Goal: Task Accomplishment & Management: Complete application form

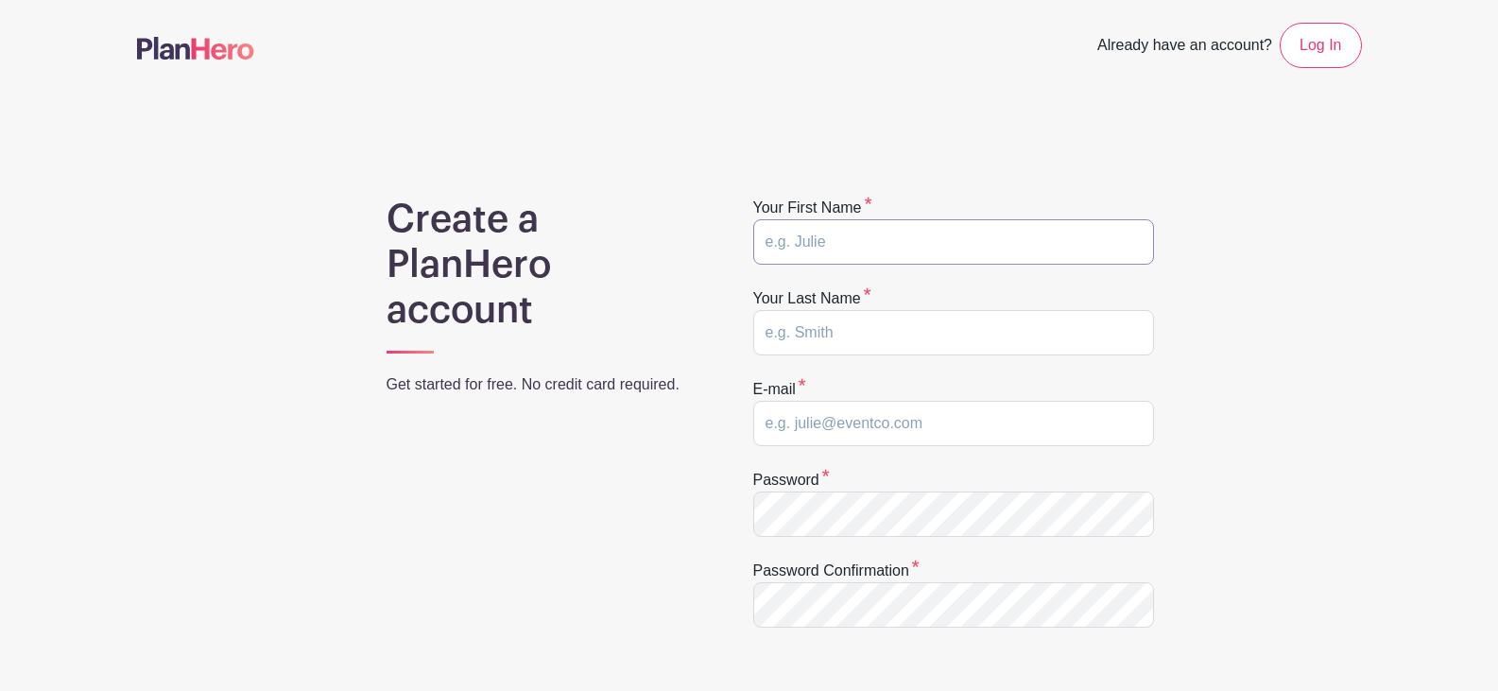
click at [836, 231] on input "text" at bounding box center [953, 241] width 401 height 45
type input "Marco"
type input "Cardenas"
type input "support@pathfindersforhope.org"
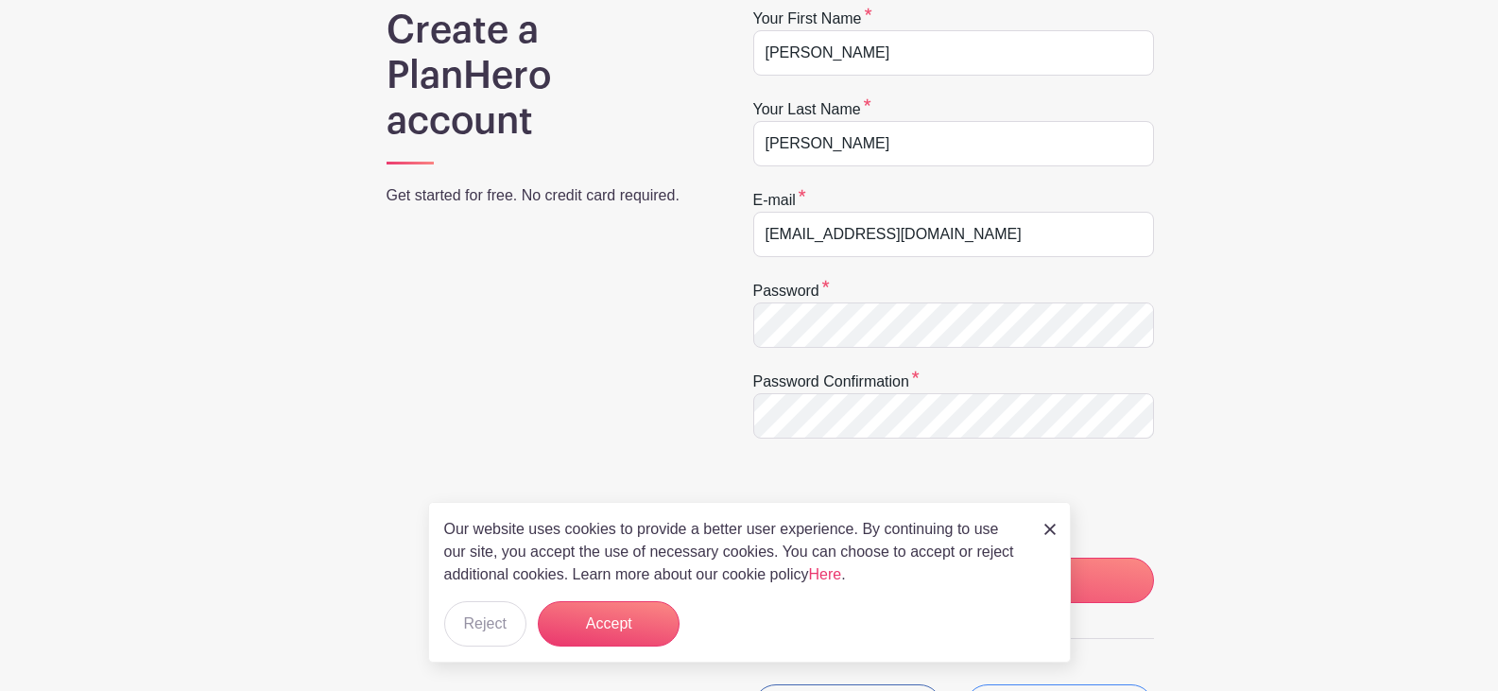
click at [1203, 508] on div "Create a PlanHero account Get started for free. No credit card required. Your f…" at bounding box center [749, 410] width 1225 height 805
click at [1105, 570] on input "CREATE MY ACCOUNT" at bounding box center [953, 580] width 401 height 45
click at [578, 636] on button "Accept" at bounding box center [609, 623] width 142 height 45
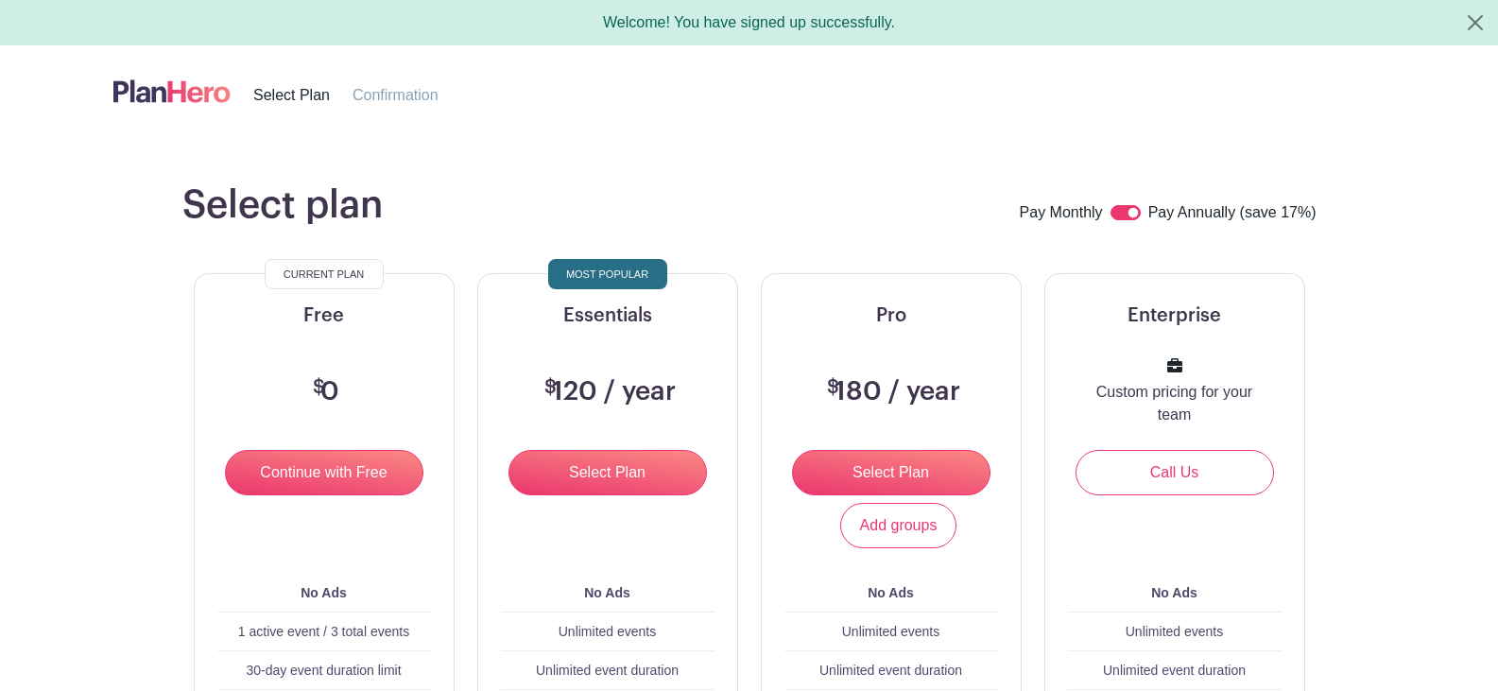
click at [1113, 204] on div at bounding box center [1129, 212] width 38 height 23
click at [1115, 206] on input "checkbox" at bounding box center [1125, 212] width 30 height 15
checkbox input "false"
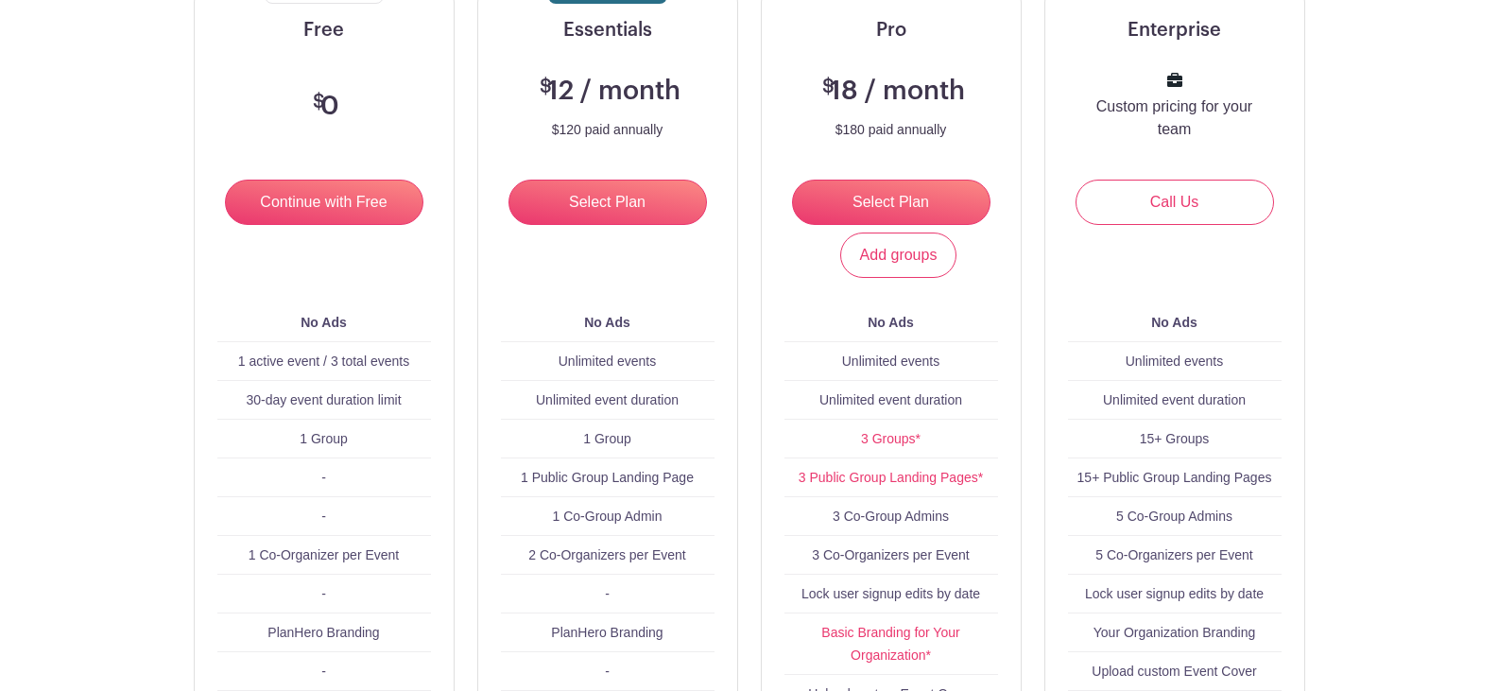
scroll to position [215, 0]
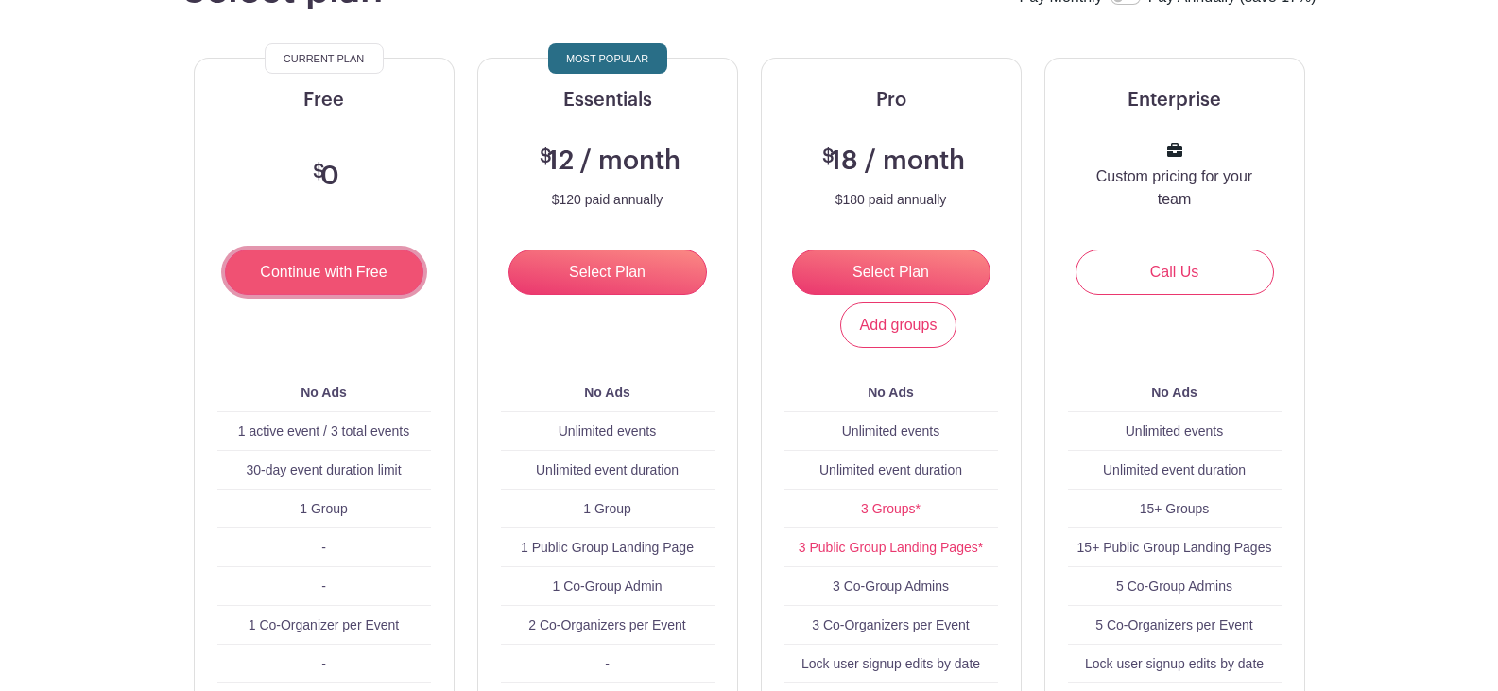
click at [278, 283] on input "Continue with Free" at bounding box center [324, 271] width 198 height 45
drag, startPoint x: 545, startPoint y: 145, endPoint x: 550, endPoint y: 131, distance: 14.0
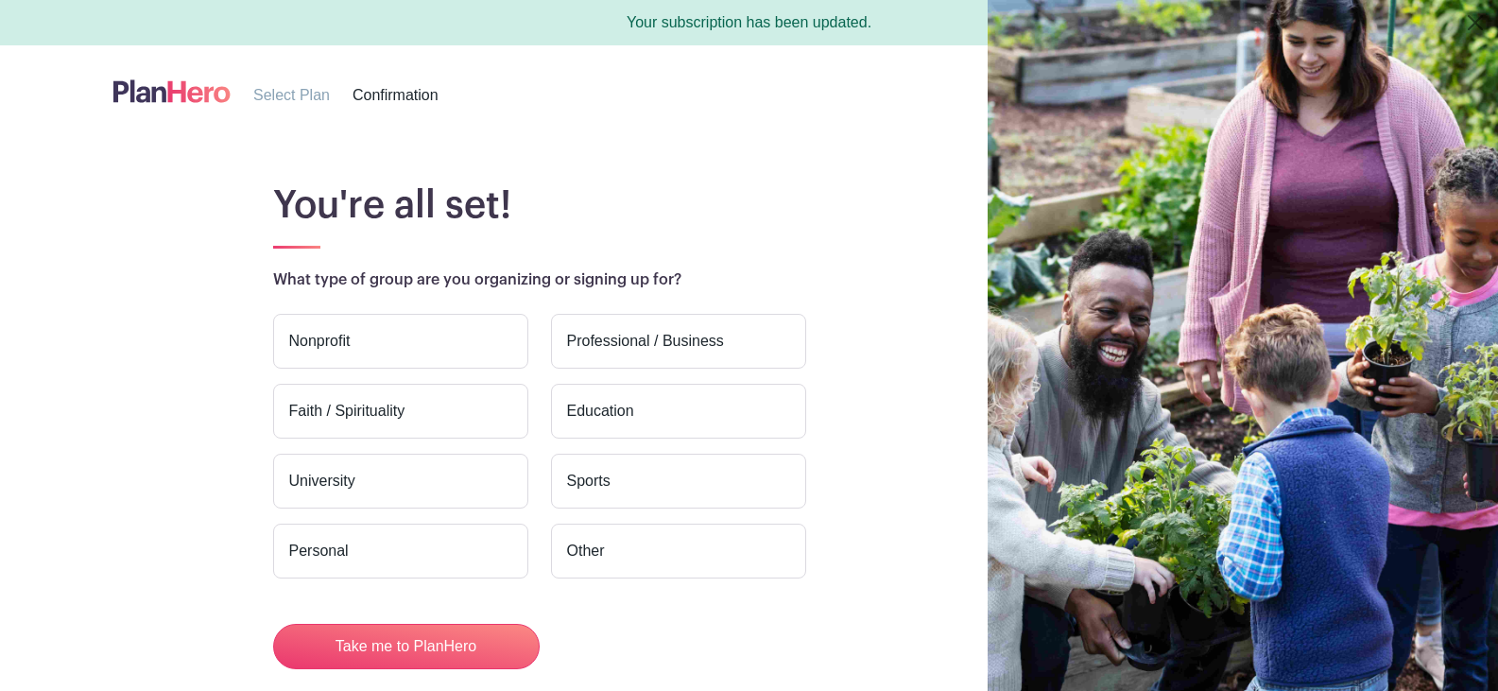
click at [464, 336] on label "Nonprofit" at bounding box center [400, 341] width 255 height 55
click at [0, 0] on input "Nonprofit" at bounding box center [0, 0] width 0 height 0
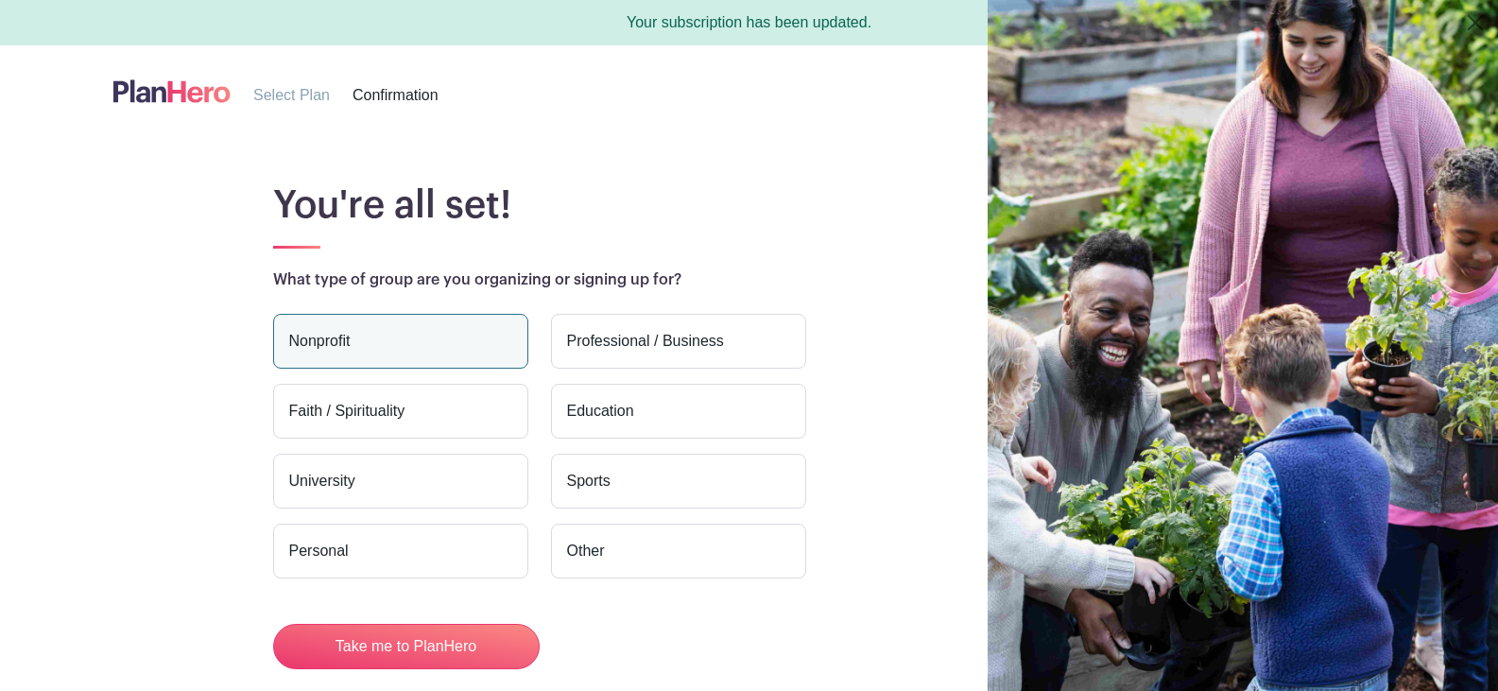
click at [464, 337] on label "Nonprofit" at bounding box center [400, 341] width 255 height 55
click at [0, 0] on input "Nonprofit" at bounding box center [0, 0] width 0 height 0
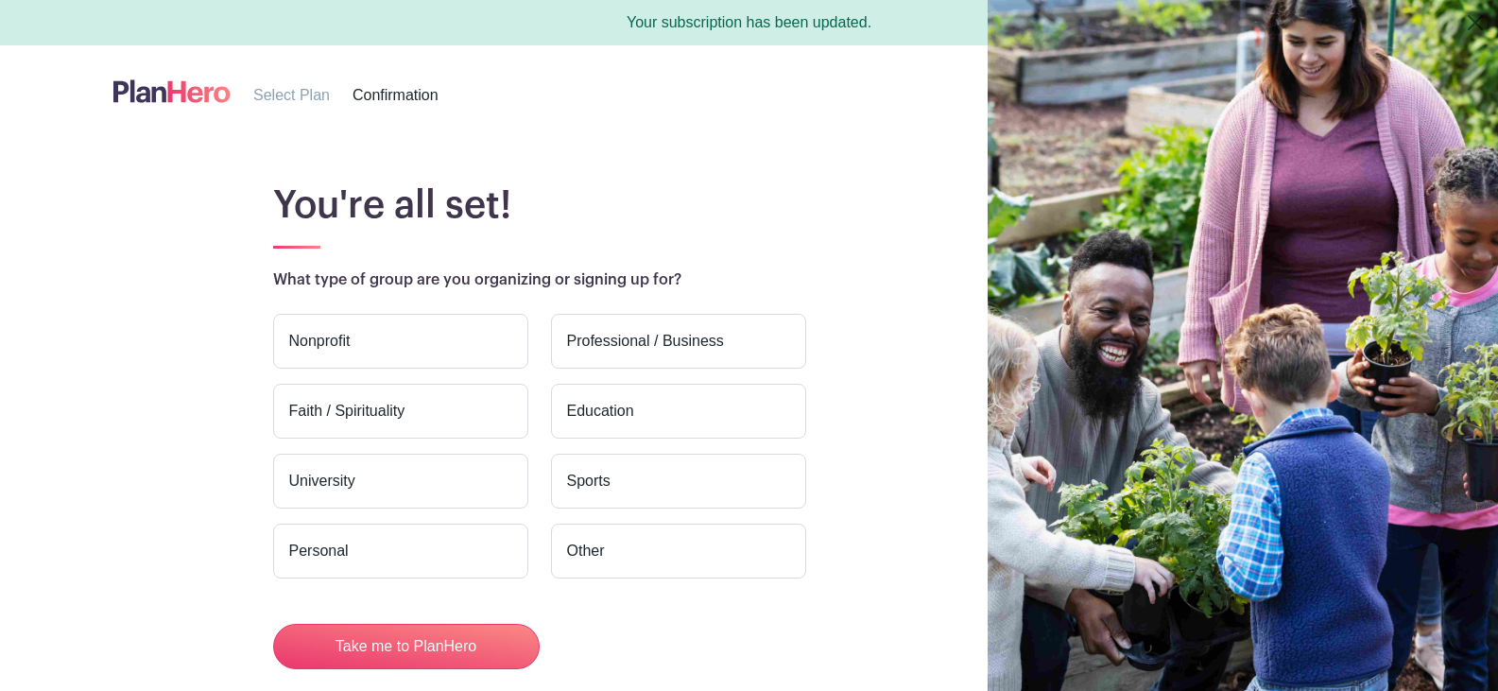
click at [433, 337] on label "Nonprofit" at bounding box center [400, 341] width 255 height 55
click at [0, 0] on input "Nonprofit" at bounding box center [0, 0] width 0 height 0
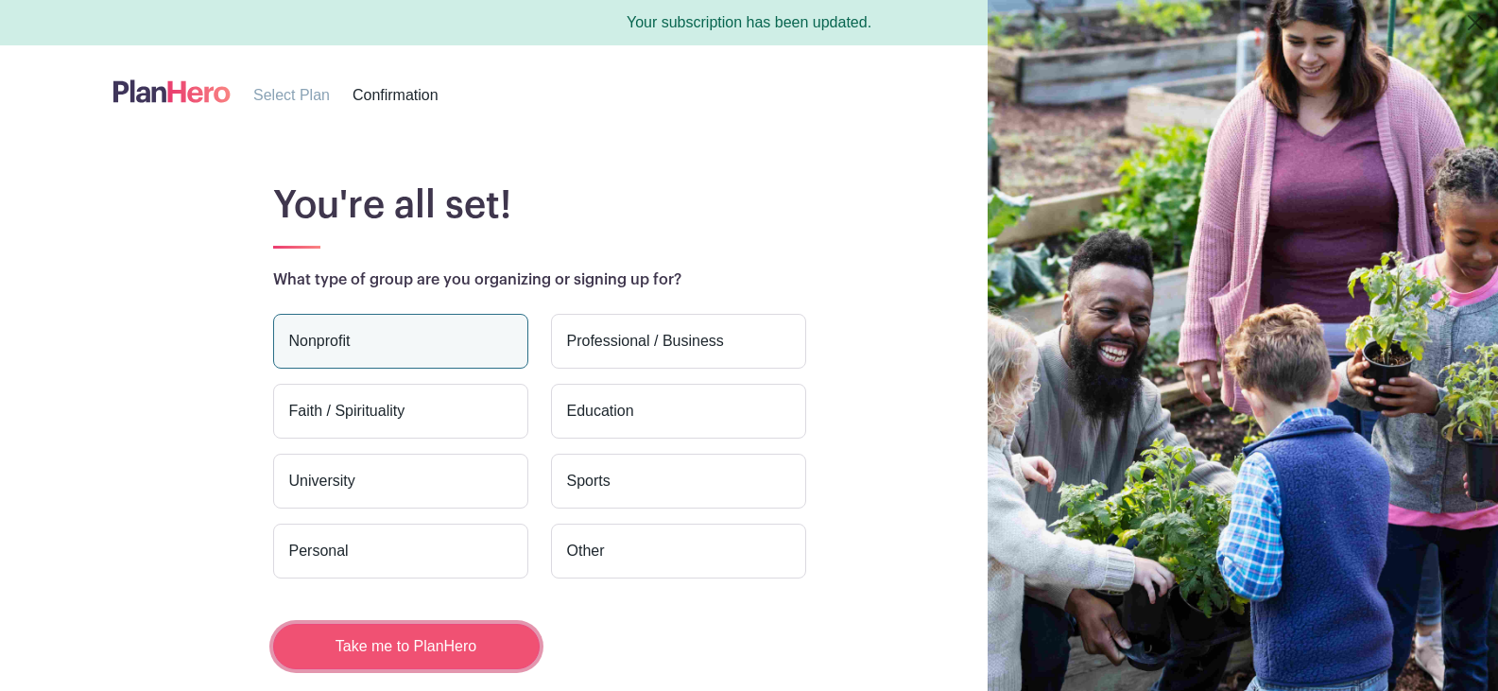
click at [427, 638] on button "Take me to PlanHero" at bounding box center [406, 646] width 266 height 45
drag, startPoint x: 64, startPoint y: 35, endPoint x: 113, endPoint y: 142, distance: 117.5
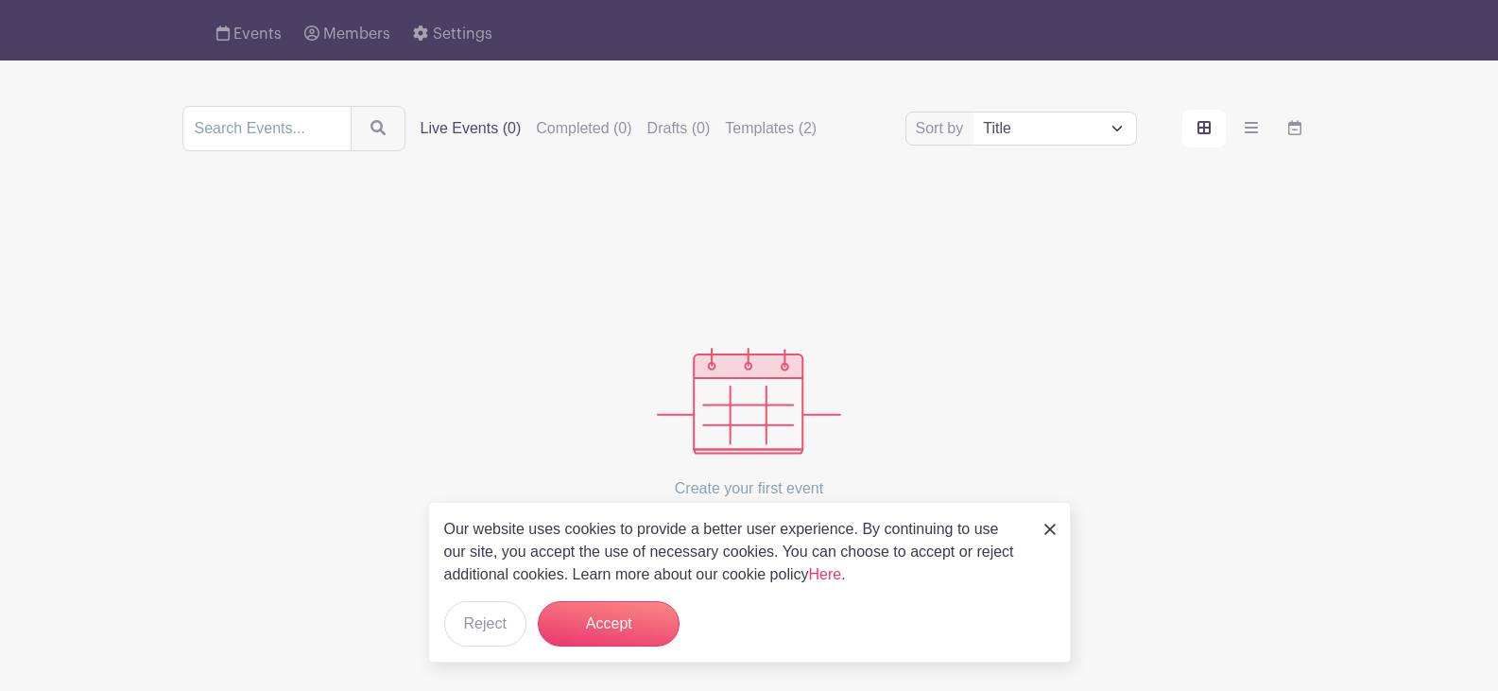
scroll to position [143, 0]
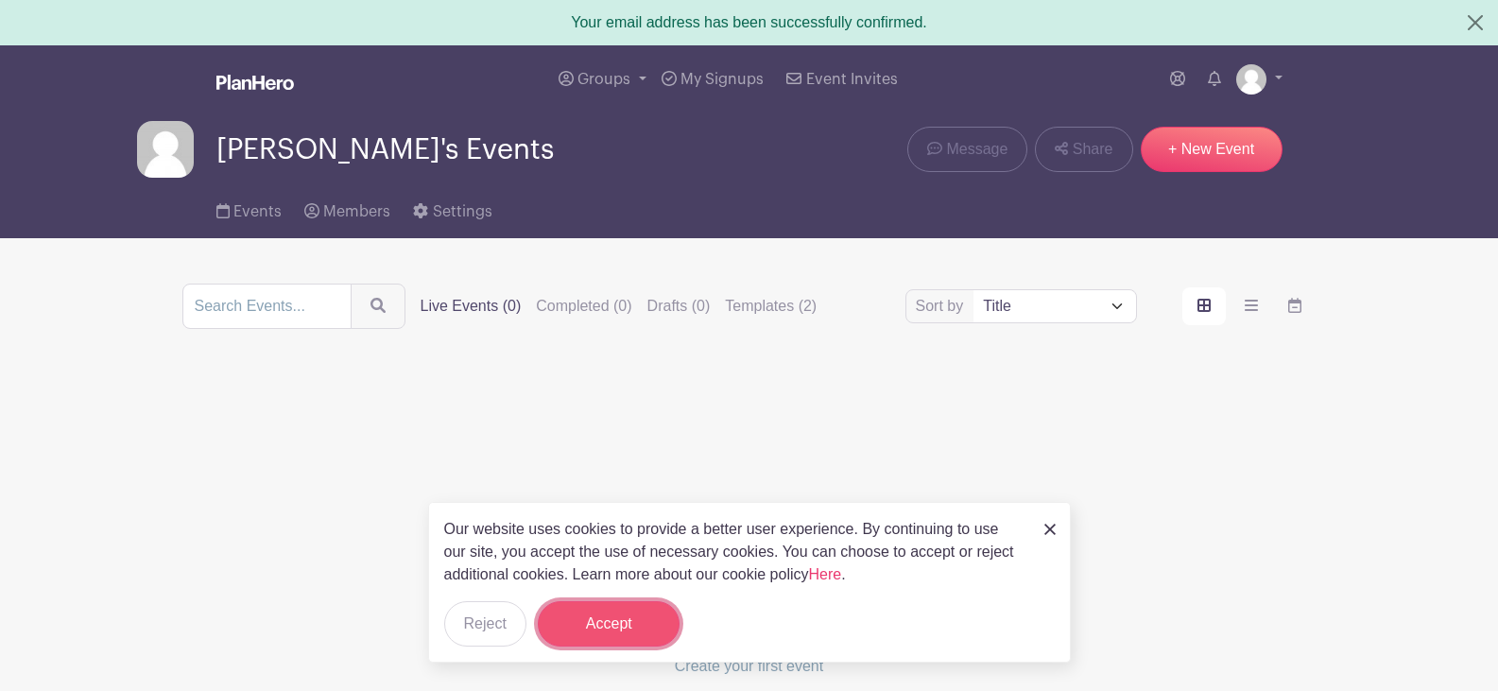
click at [613, 615] on button "Accept" at bounding box center [609, 623] width 142 height 45
